Goal: Transaction & Acquisition: Download file/media

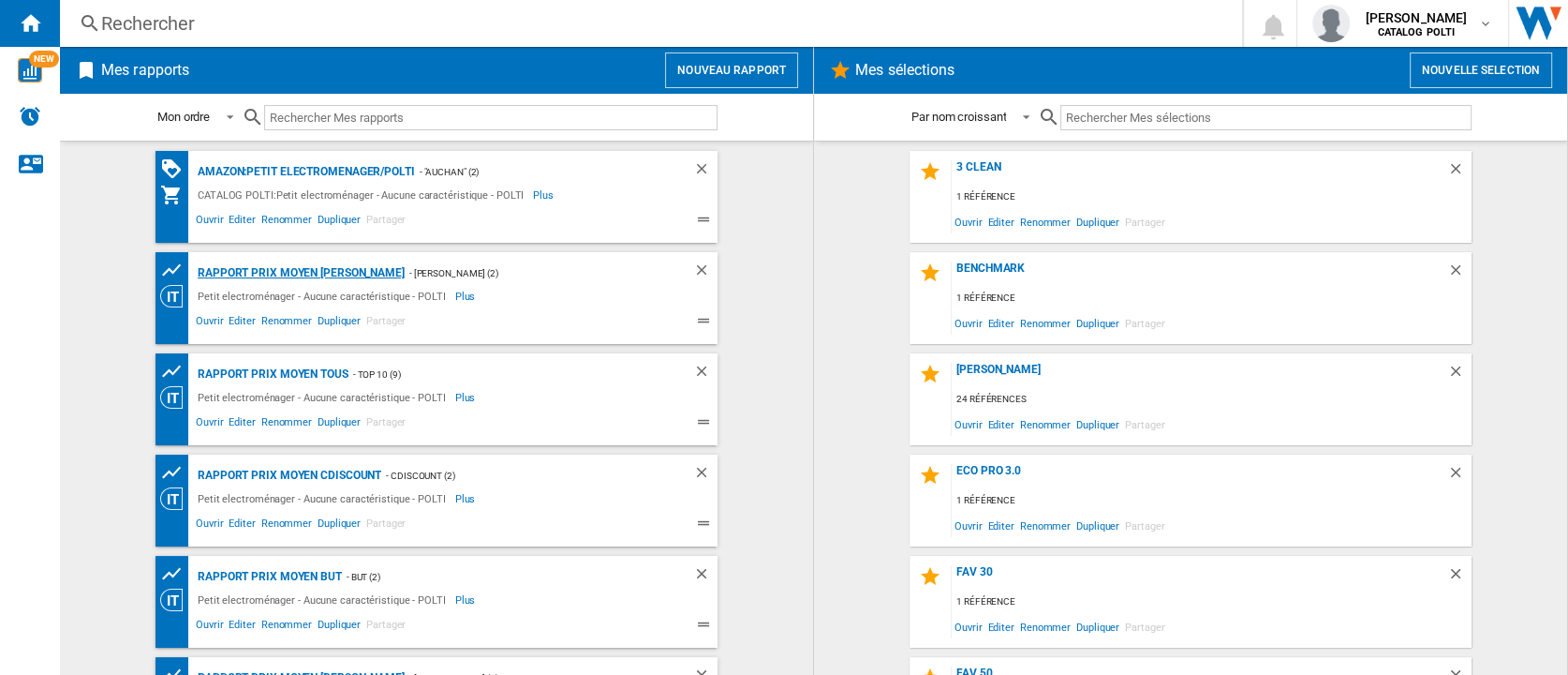
click at [366, 271] on div "Rapport Prix Moyen [PERSON_NAME]" at bounding box center [299, 274] width 212 height 24
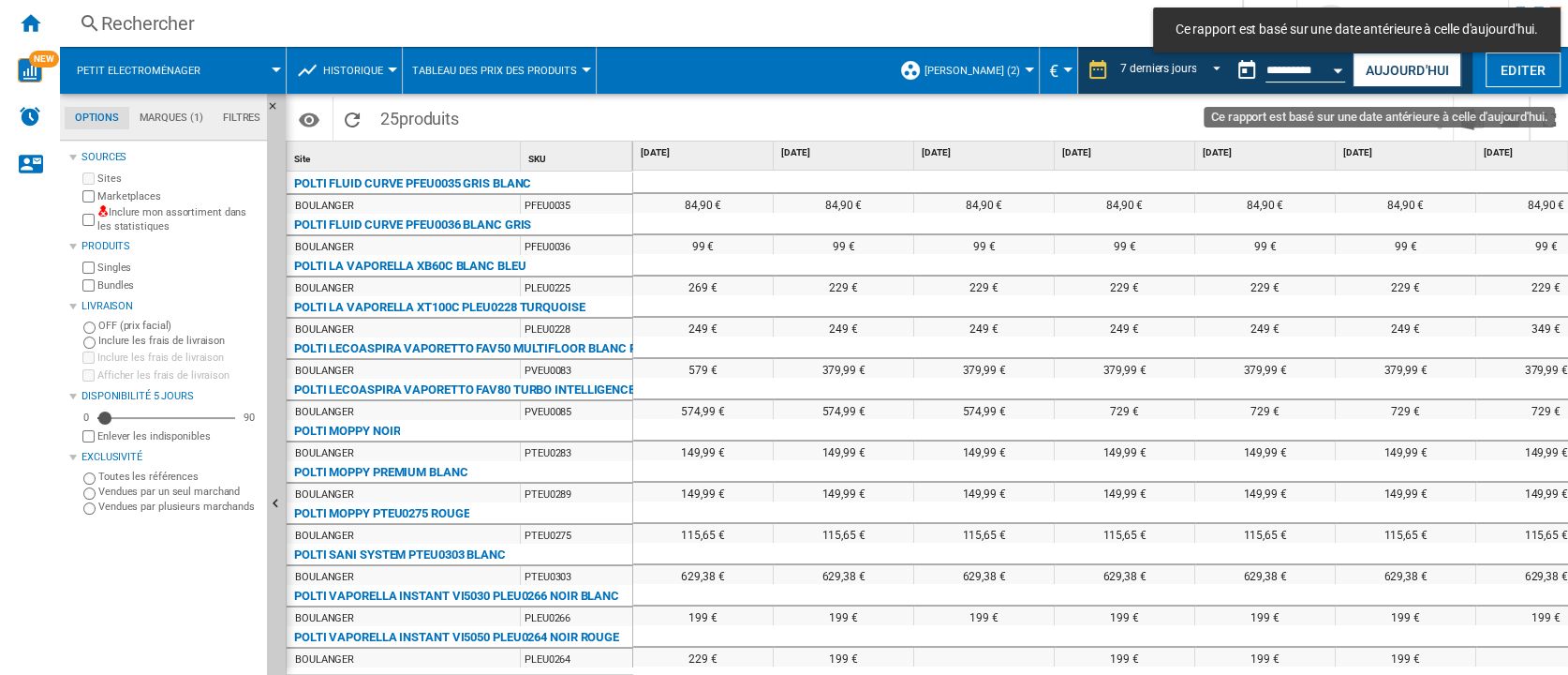
click at [1340, 71] on div "Open calendar" at bounding box center [1338, 71] width 9 height 5
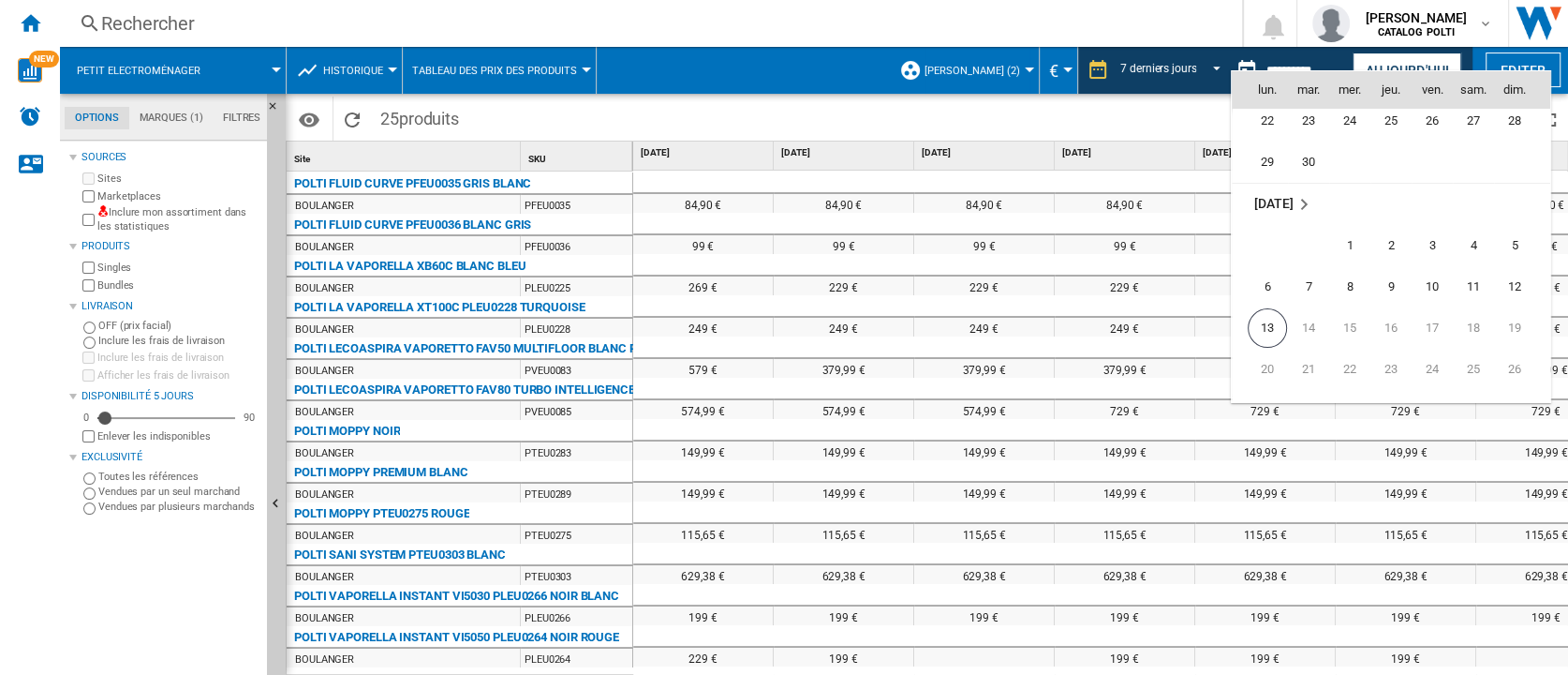
scroll to position [8940, 0]
click at [1252, 254] on span "13" at bounding box center [1268, 252] width 40 height 40
type input "**********"
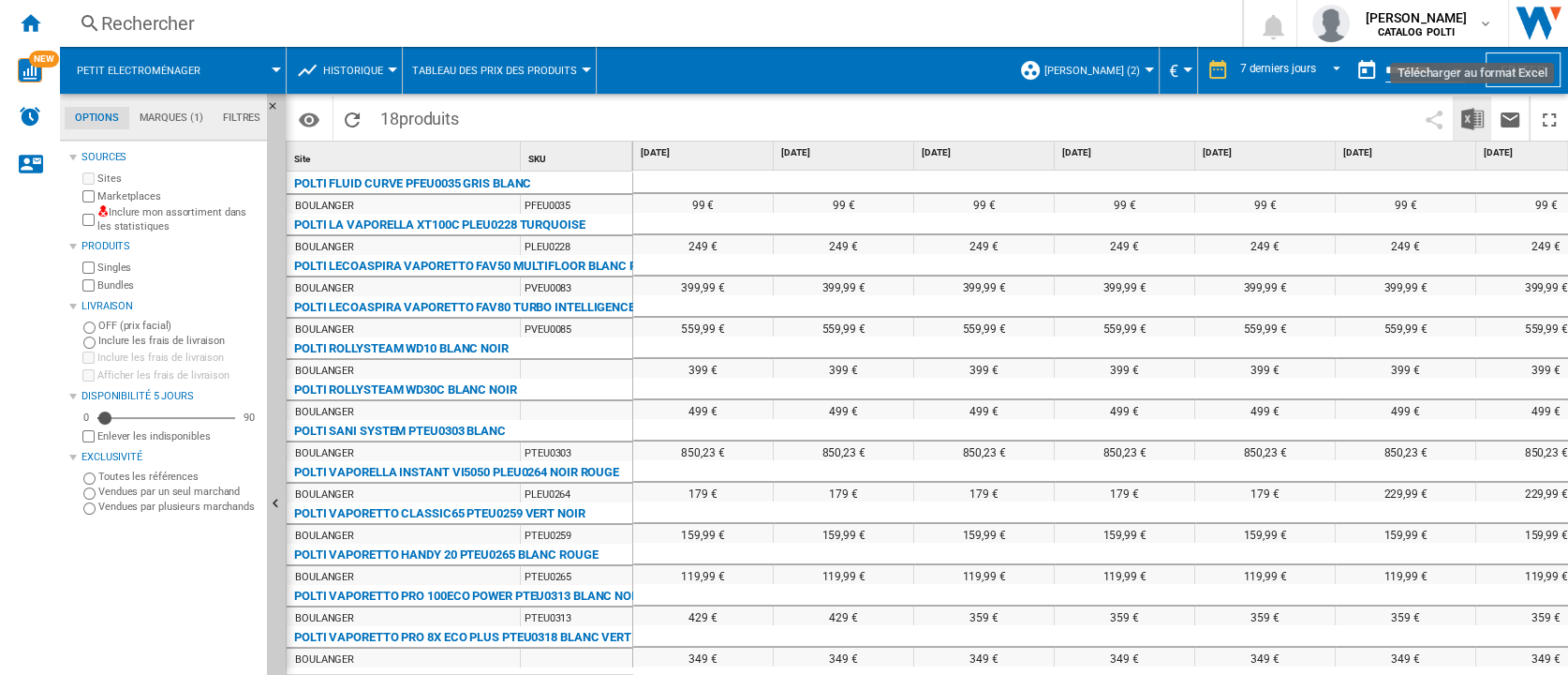
click at [1473, 116] on img "Télécharger au format Excel" at bounding box center [1472, 118] width 23 height 23
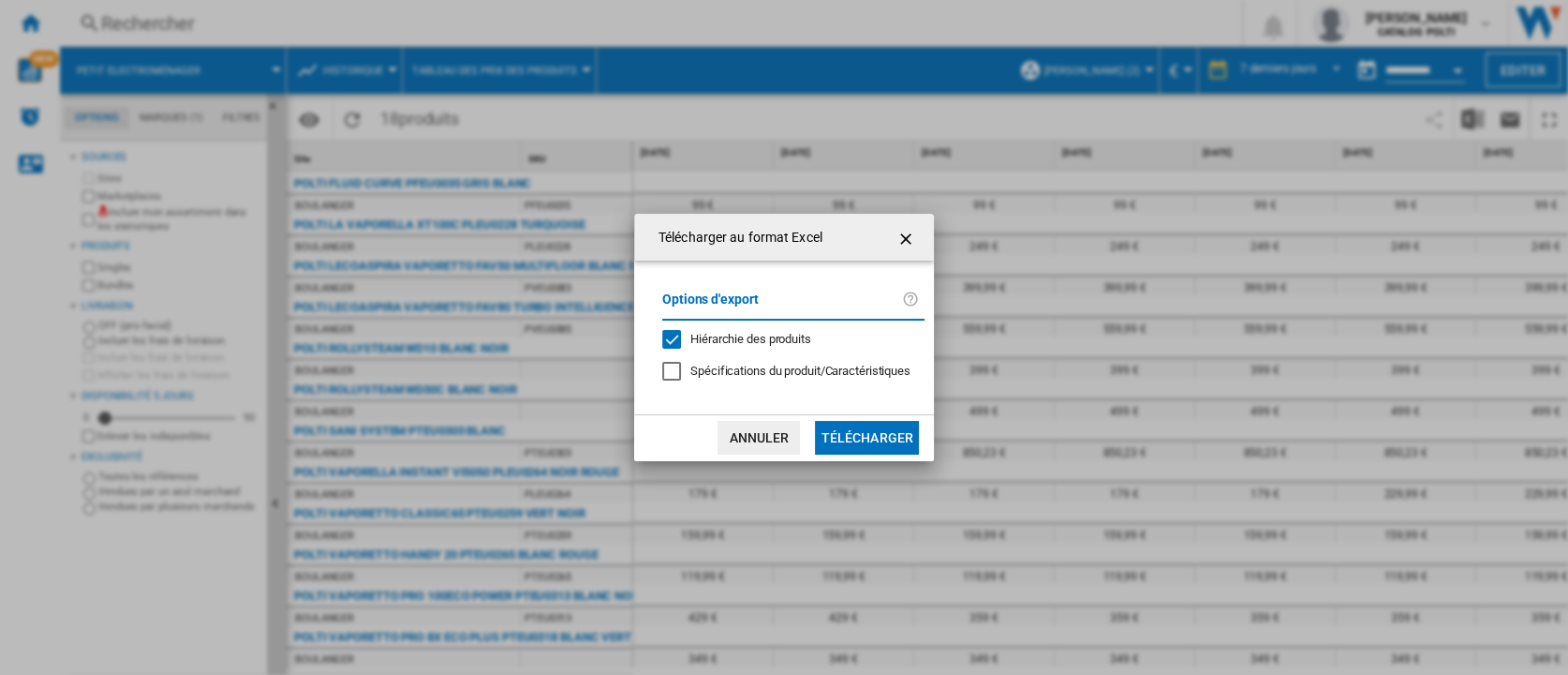
click at [718, 326] on div "Options d'export Hiérarchie des produits Spécifications du produit/Caractéristi…" at bounding box center [793, 337] width 281 height 115
click at [720, 334] on span "Hiérarchie des produits" at bounding box center [751, 338] width 120 height 14
click at [861, 429] on button "Télécharger" at bounding box center [867, 438] width 104 height 34
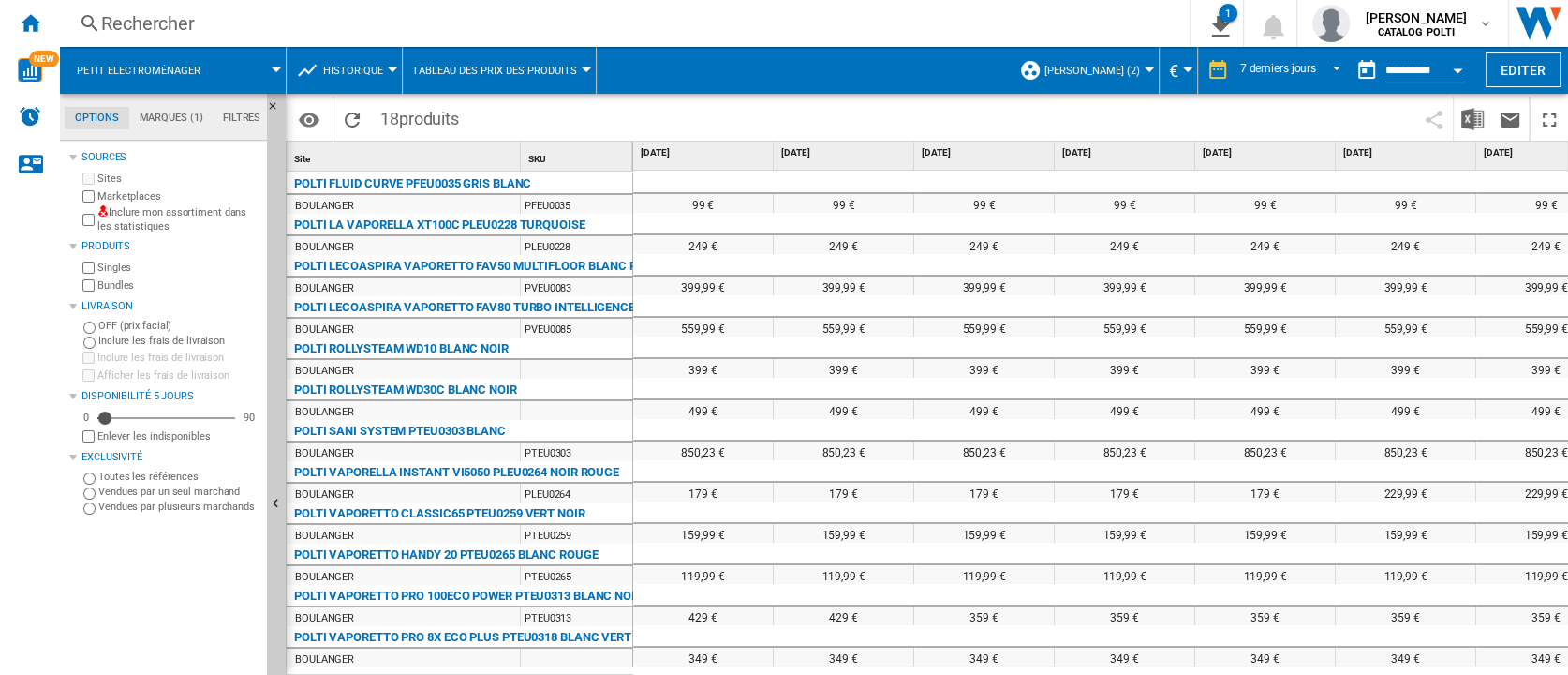
click at [201, 579] on div "Sources Sites Marketplaces Inclure mon assortiment dans les statistiques Produi…" at bounding box center [164, 410] width 190 height 530
